Goal: Information Seeking & Learning: Learn about a topic

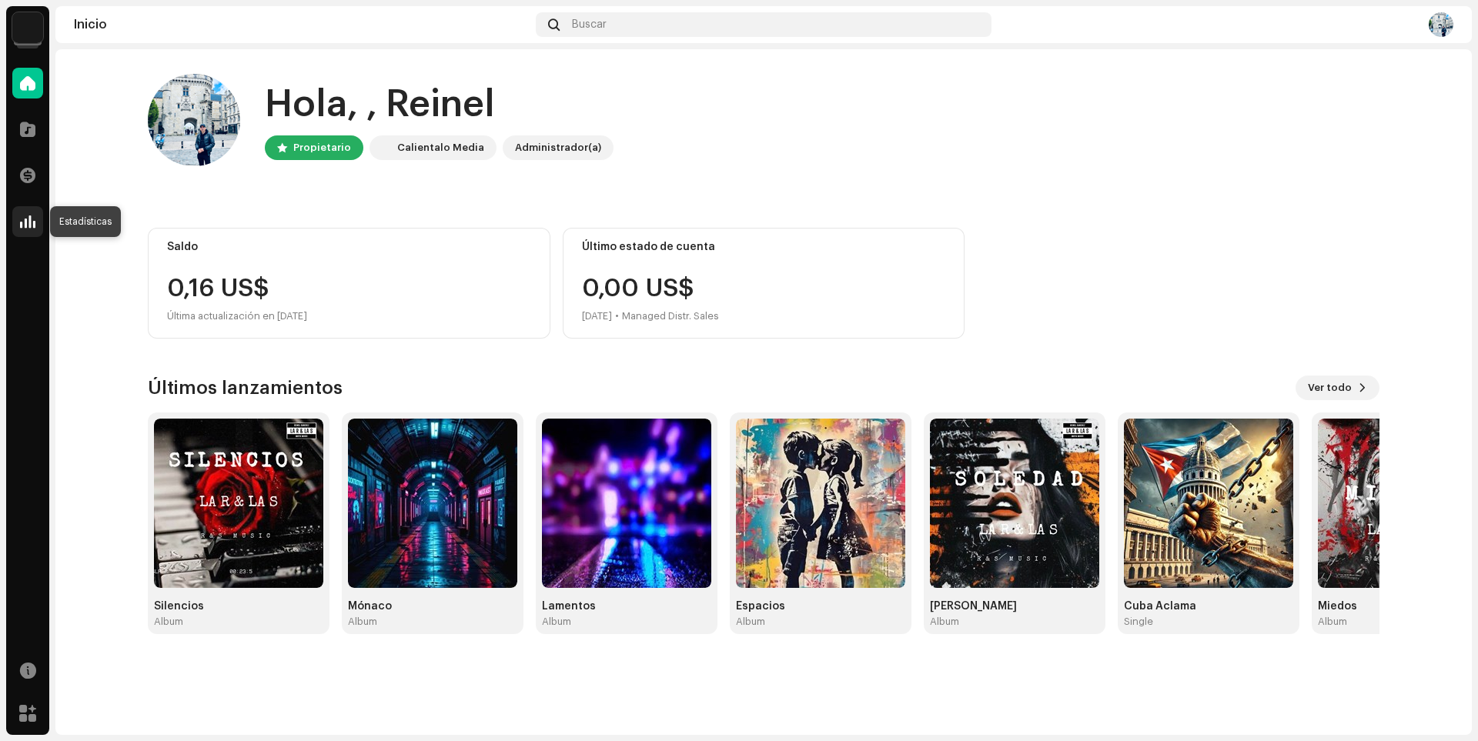
click at [31, 216] on span at bounding box center [27, 222] width 15 height 12
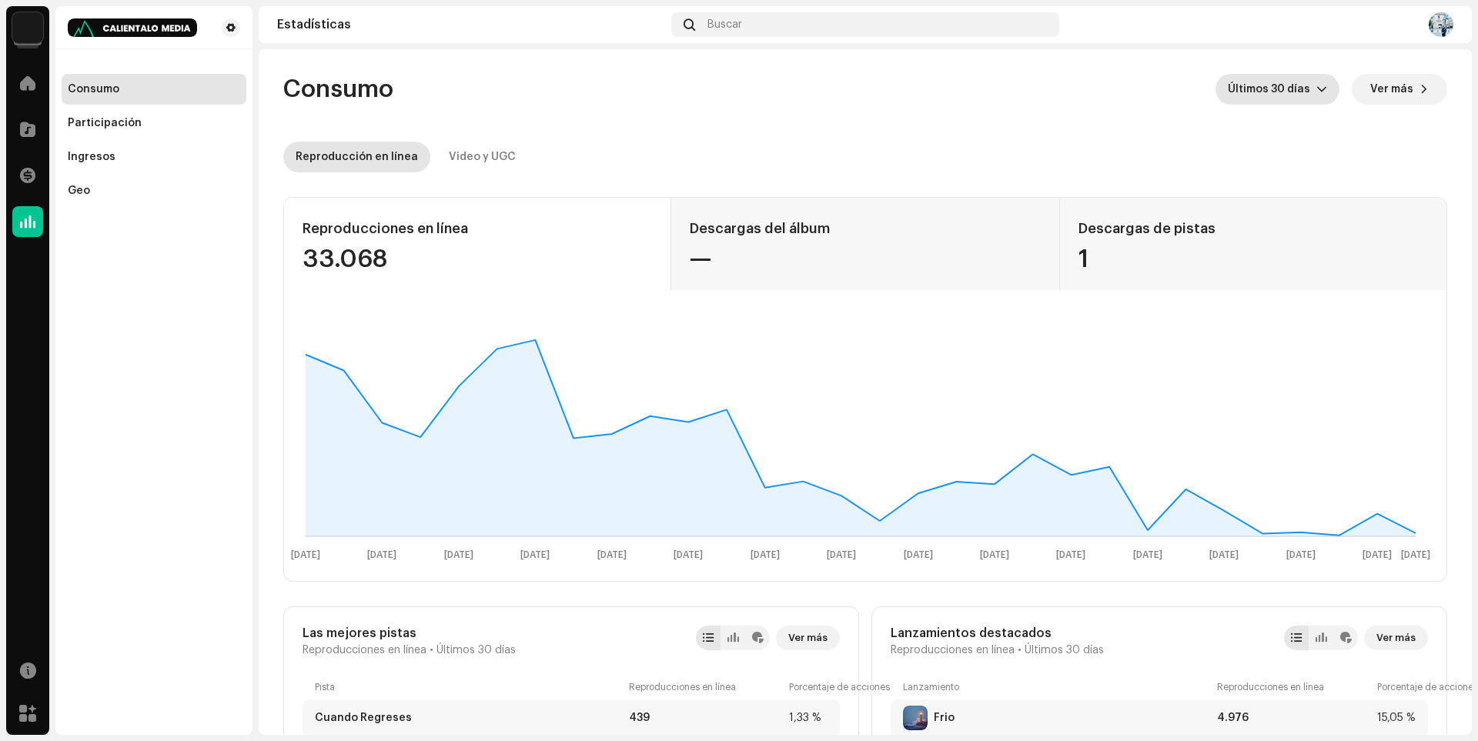
click at [1316, 99] on div "dropdown trigger" at bounding box center [1321, 89] width 11 height 31
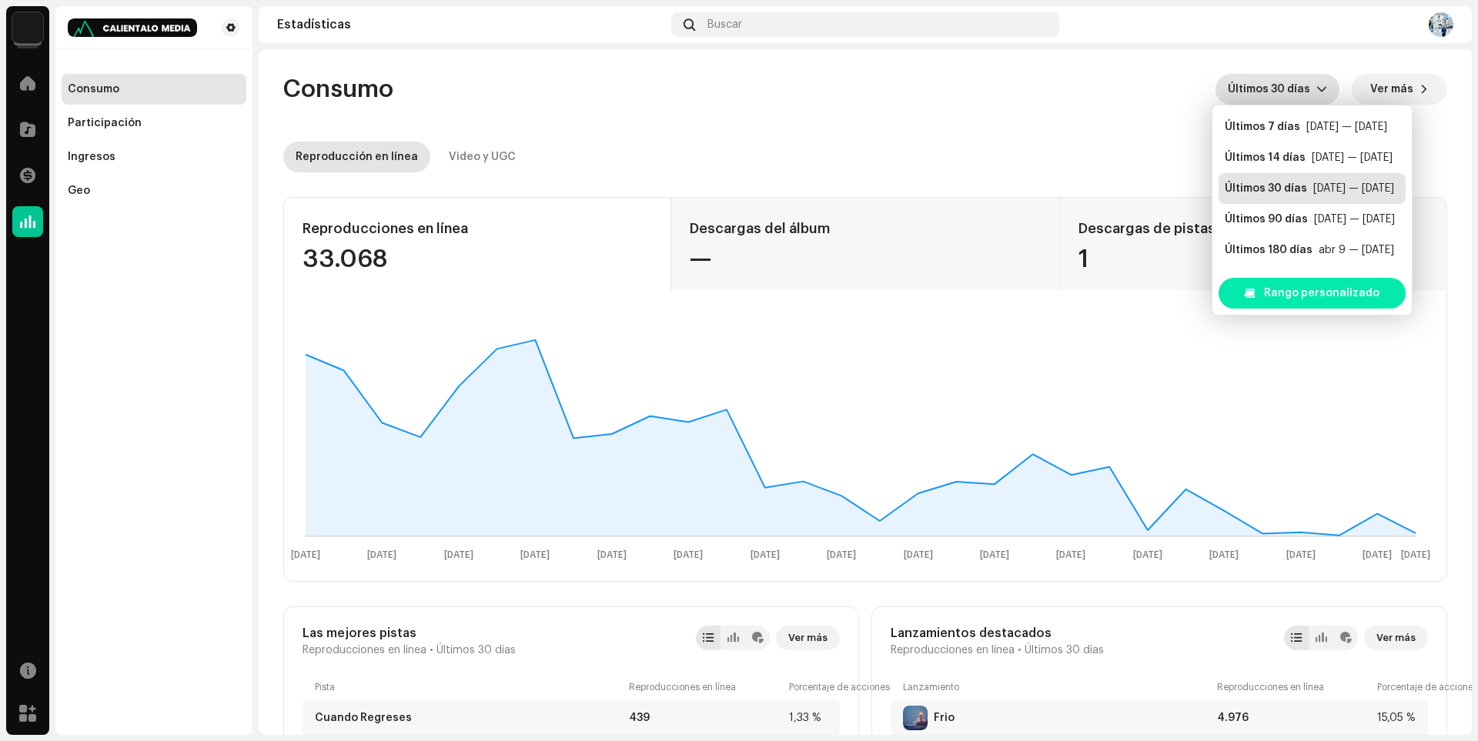
scroll to position [25, 0]
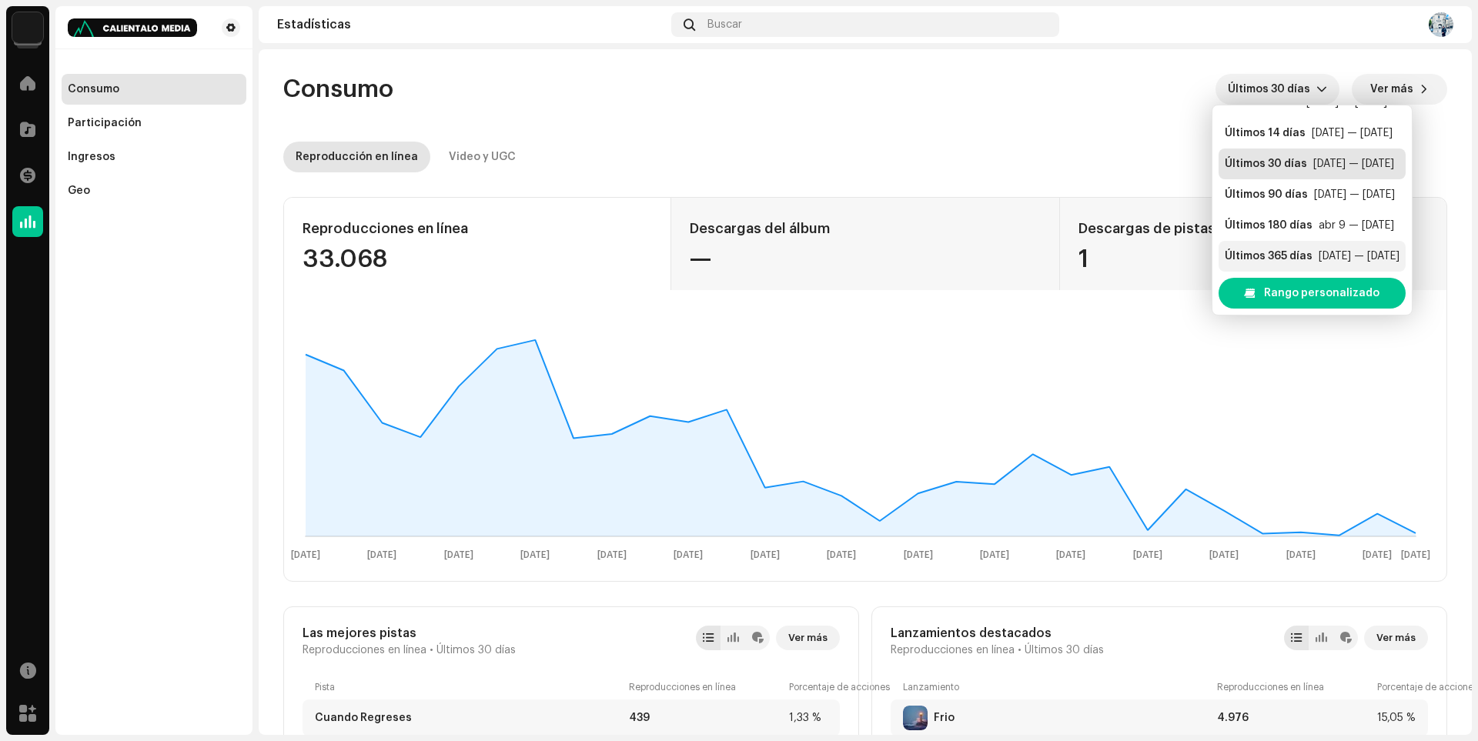
click at [1301, 257] on div "Últimos 365 días" at bounding box center [1269, 256] width 88 height 15
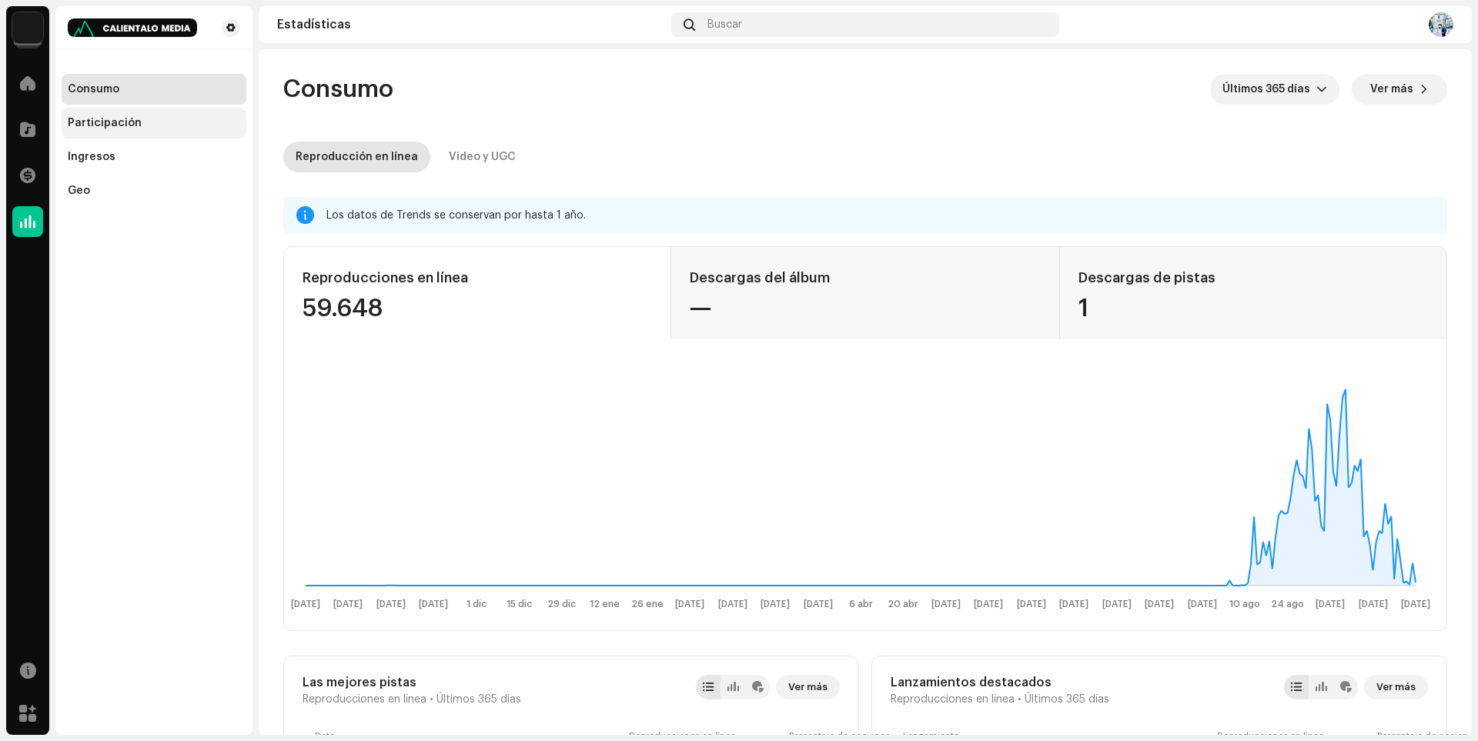
click at [119, 119] on div "Participación" at bounding box center [105, 123] width 74 height 12
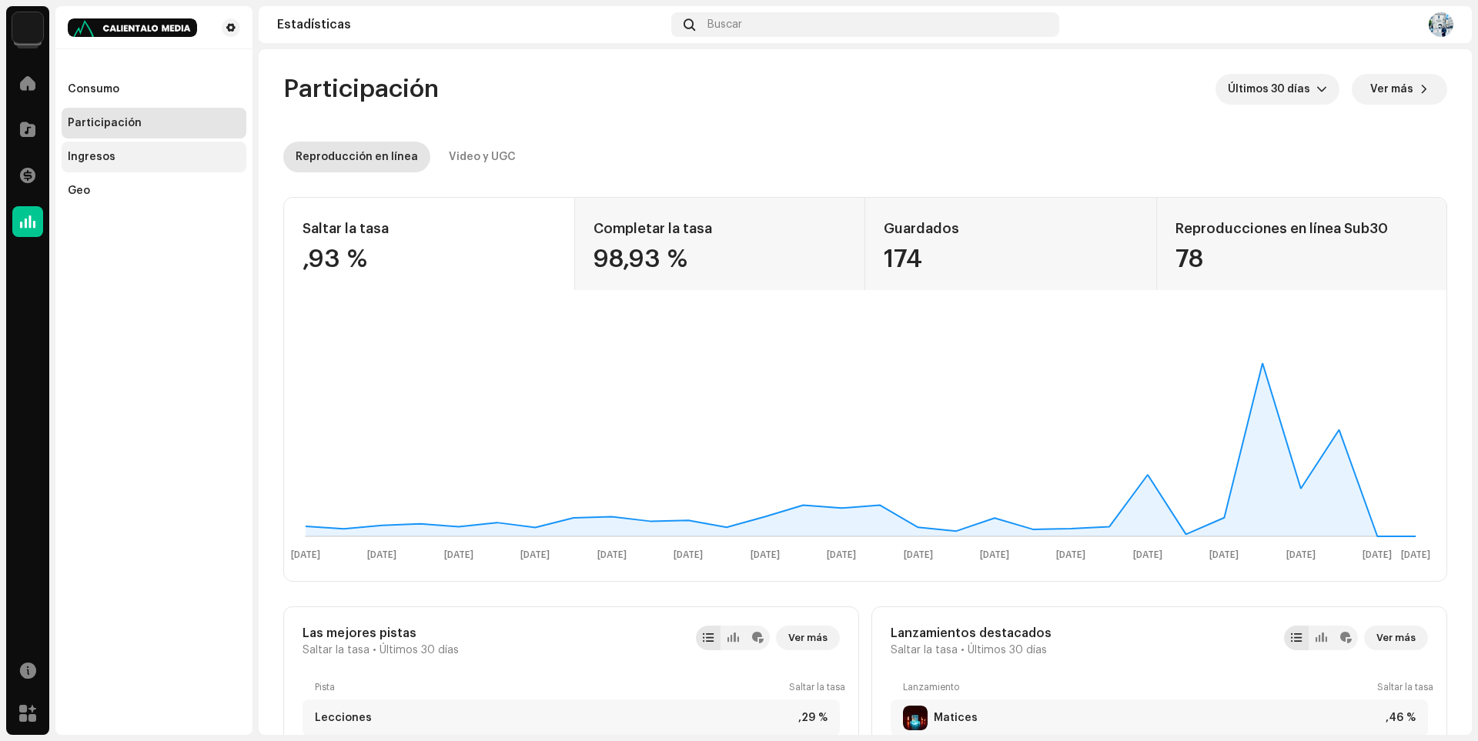
click at [92, 162] on div "Ingresos" at bounding box center [92, 157] width 48 height 12
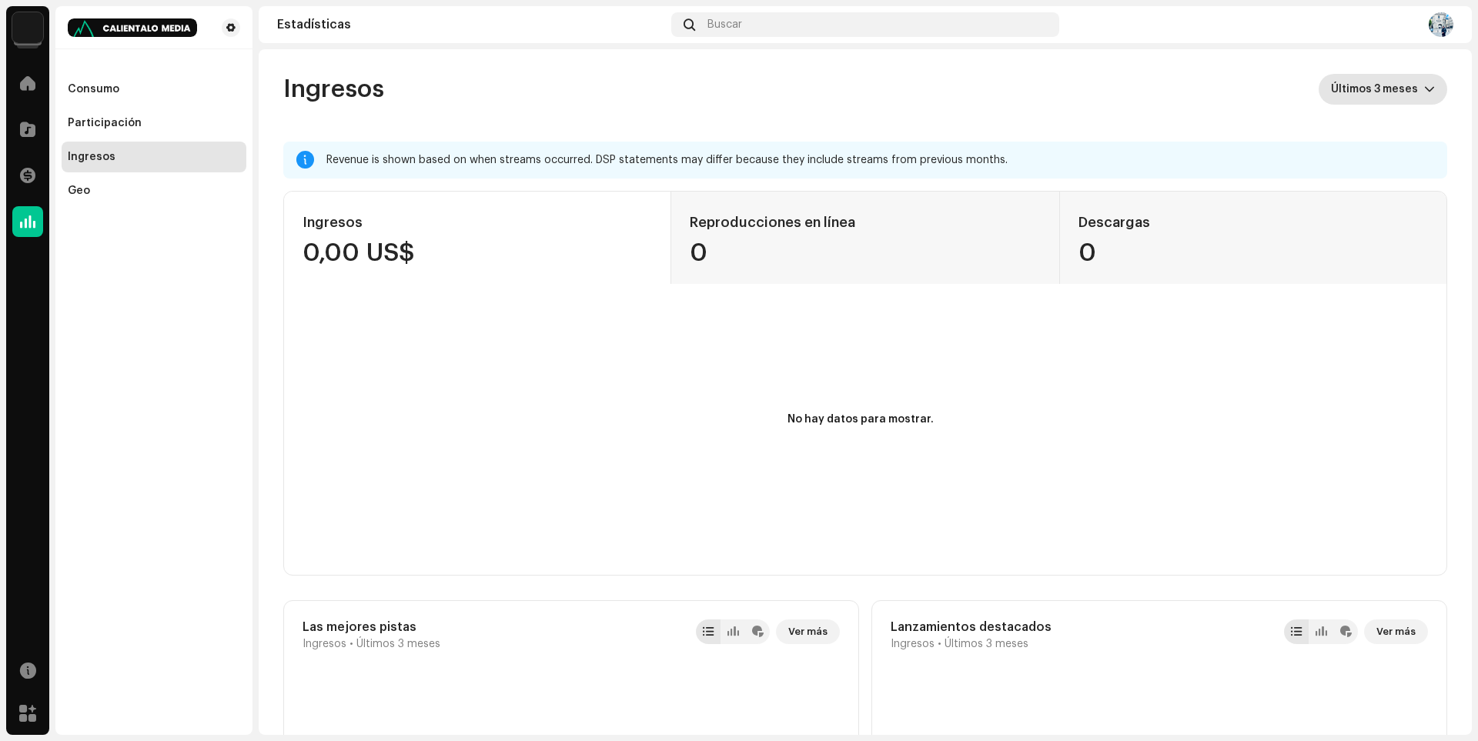
click at [1372, 84] on span "Últimos 3 meses" at bounding box center [1377, 89] width 93 height 31
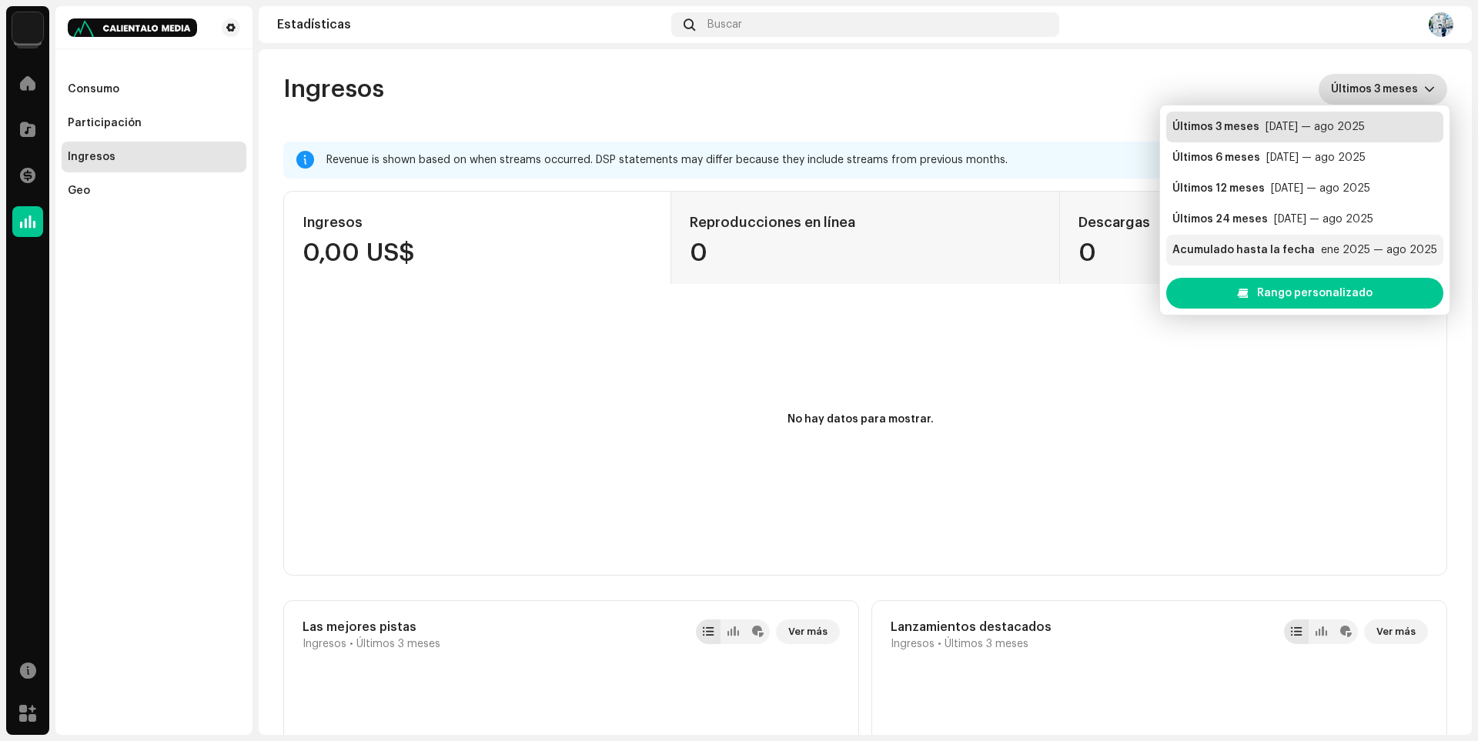
click at [1295, 251] on div "Acumulado hasta la fecha" at bounding box center [1243, 249] width 142 height 15
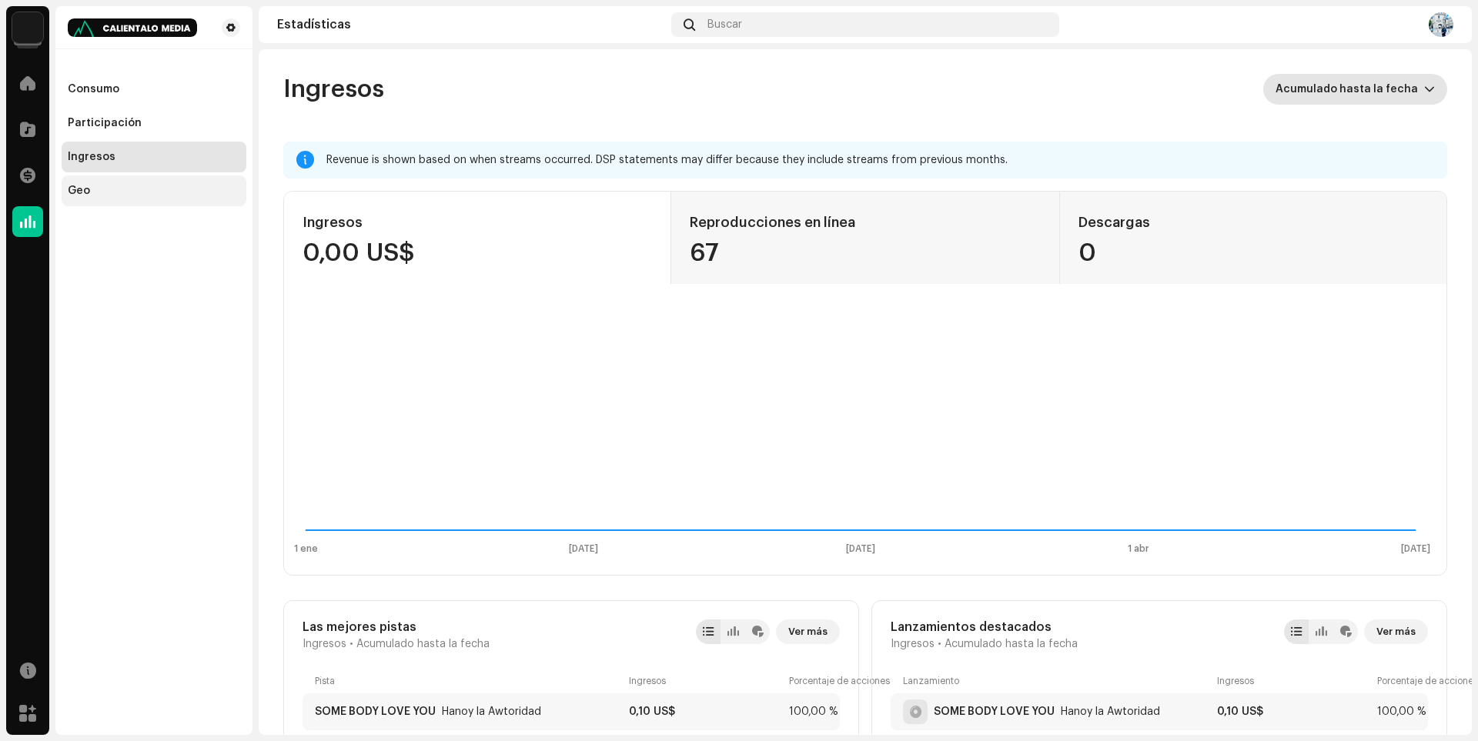
click at [71, 190] on div "Geo" at bounding box center [79, 191] width 22 height 12
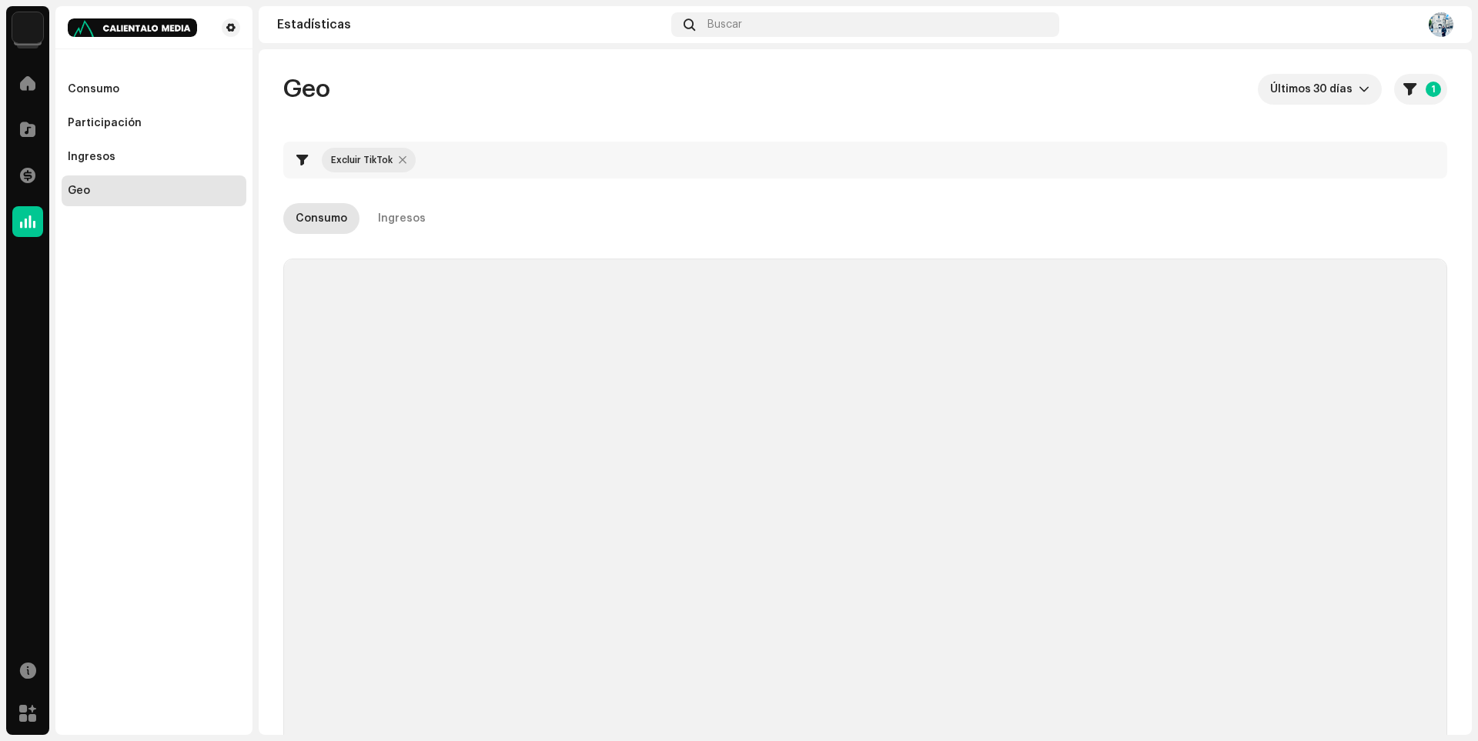
checkbox input "true"
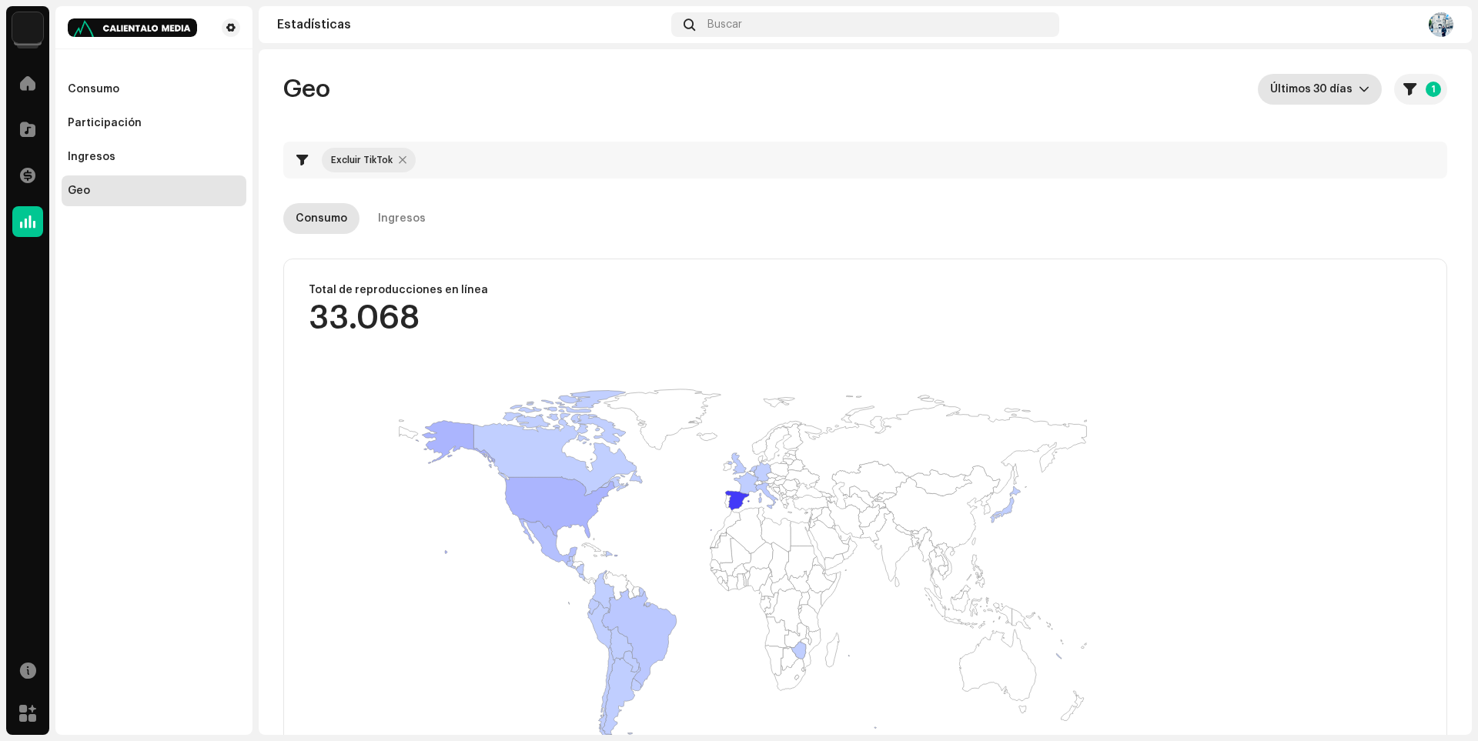
click at [1335, 96] on span "Últimos 30 días" at bounding box center [1314, 89] width 89 height 31
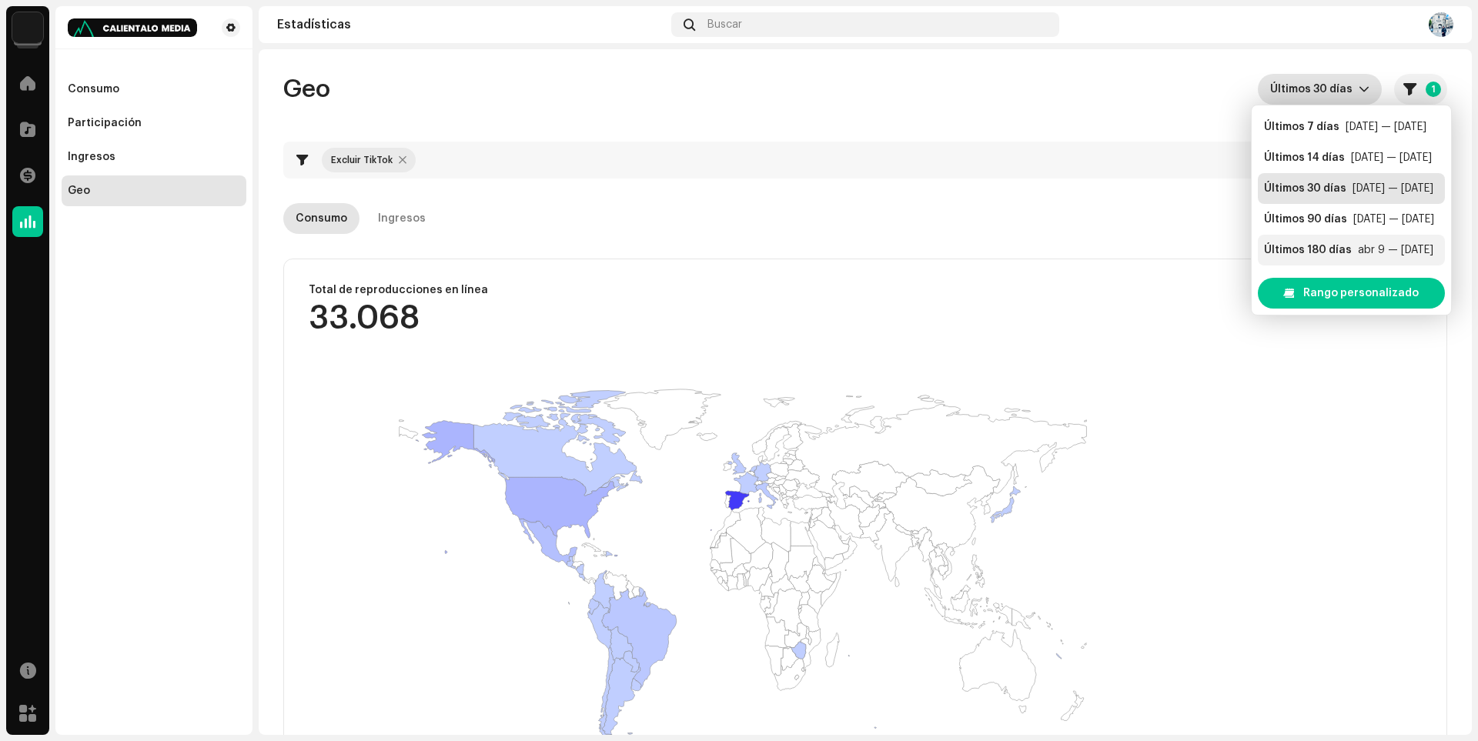
click at [1302, 252] on div "Últimos 180 días" at bounding box center [1308, 249] width 88 height 15
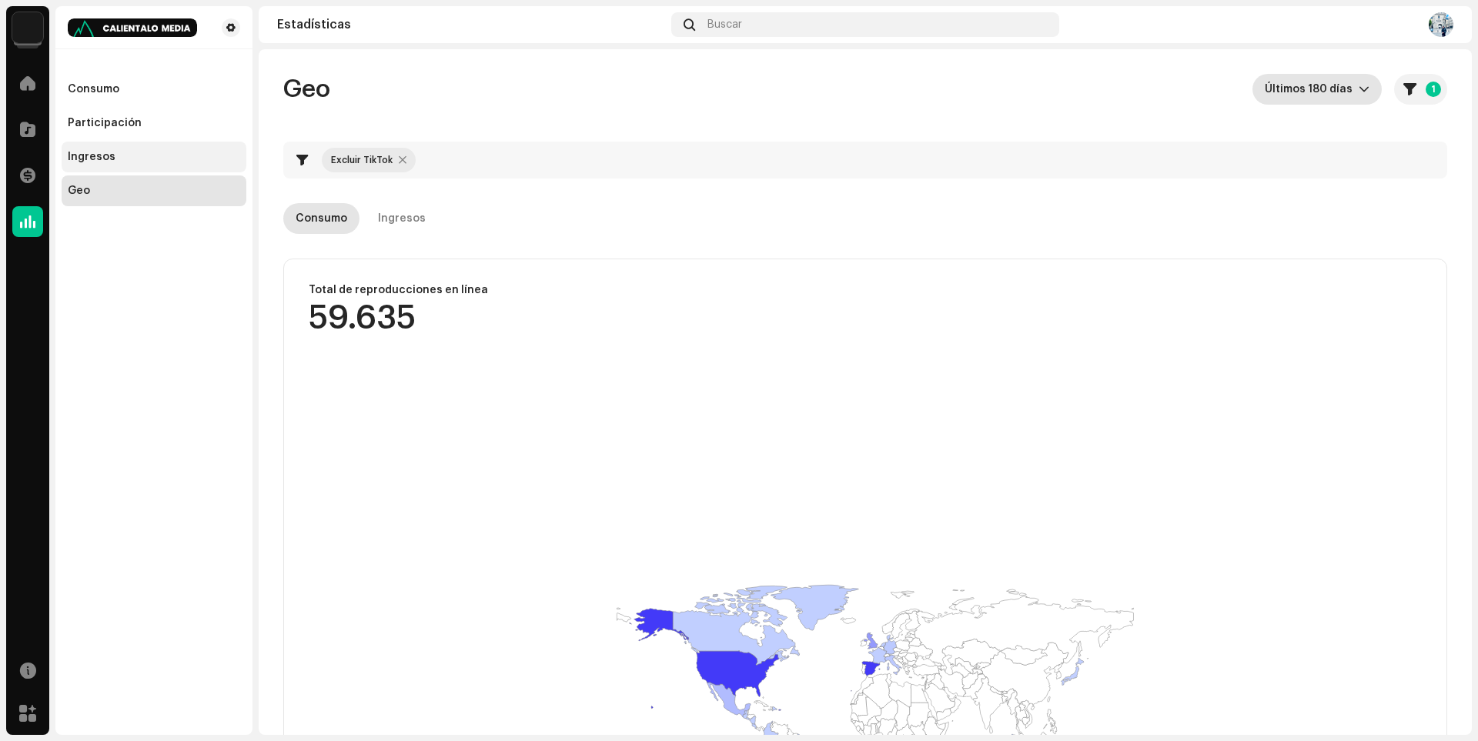
click at [107, 162] on div "Ingresos" at bounding box center [92, 157] width 48 height 12
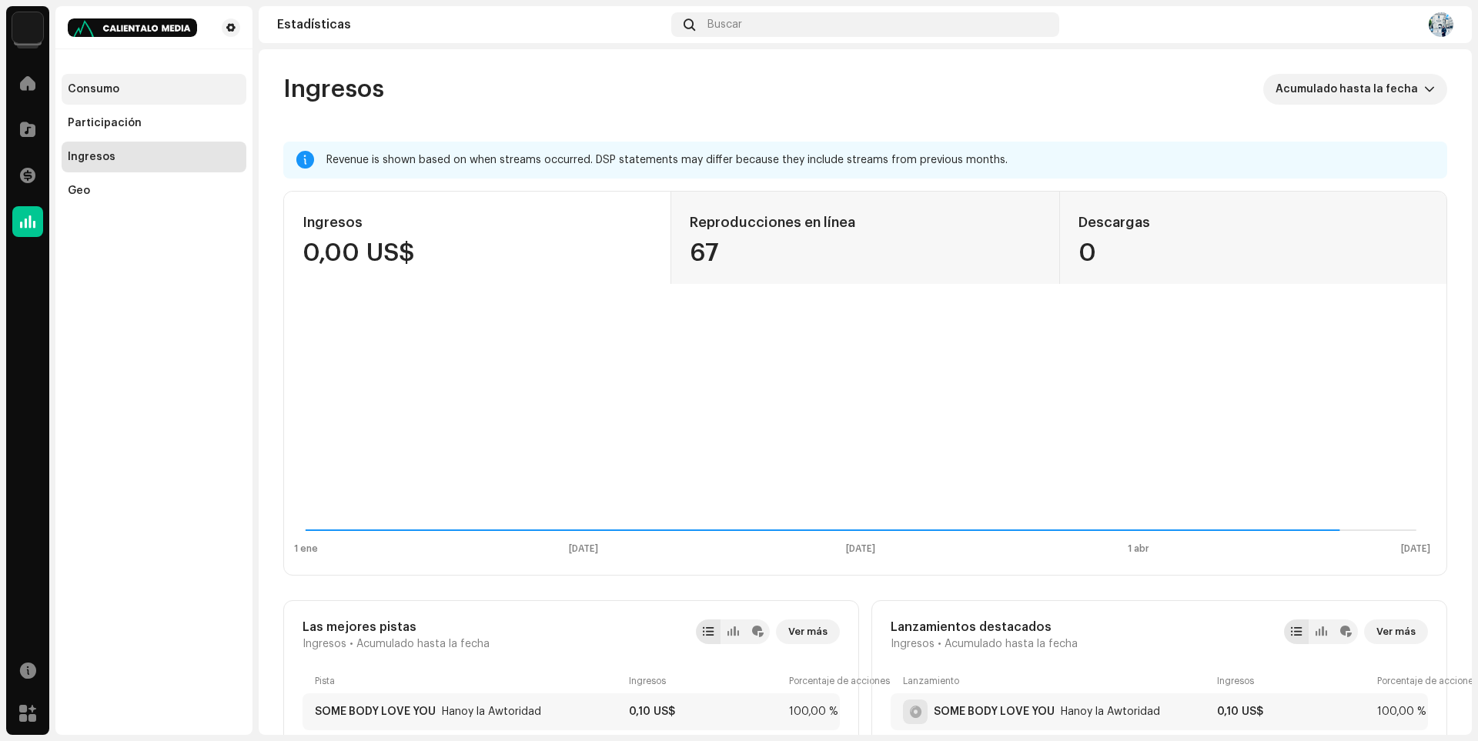
click at [112, 84] on div "Consumo" at bounding box center [94, 89] width 52 height 12
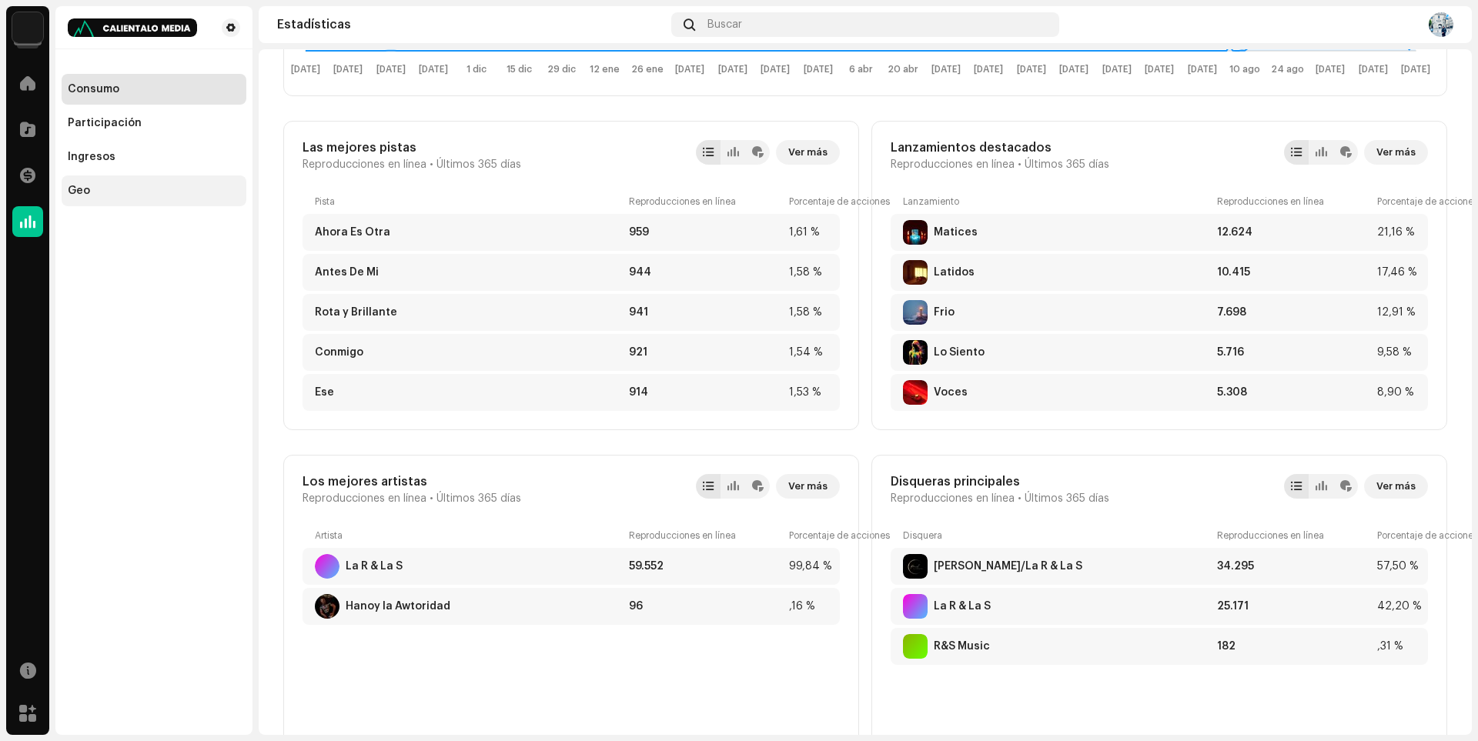
scroll to position [462, 0]
